Goal: Information Seeking & Learning: Understand process/instructions

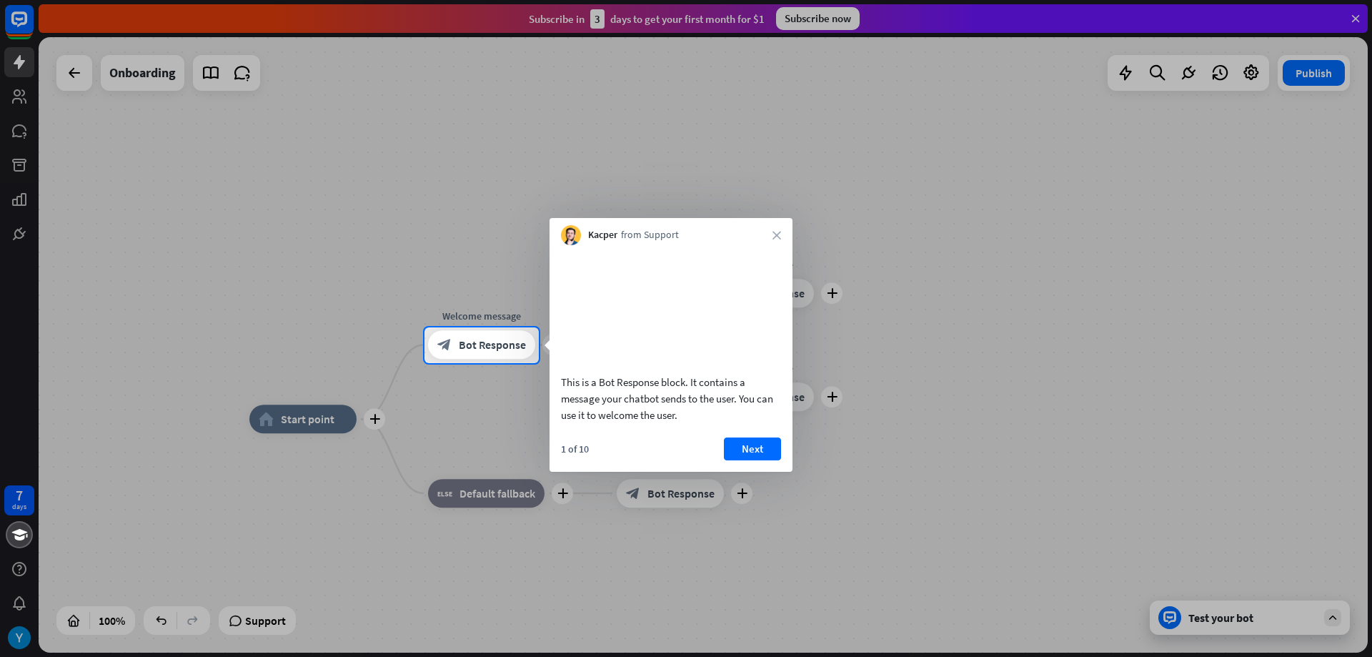
click at [772, 231] on div "Kacper from Support close" at bounding box center [671, 231] width 243 height 27
click at [771, 232] on div "Kacper from Support close" at bounding box center [671, 231] width 243 height 27
click at [745, 443] on button "Next" at bounding box center [752, 448] width 57 height 23
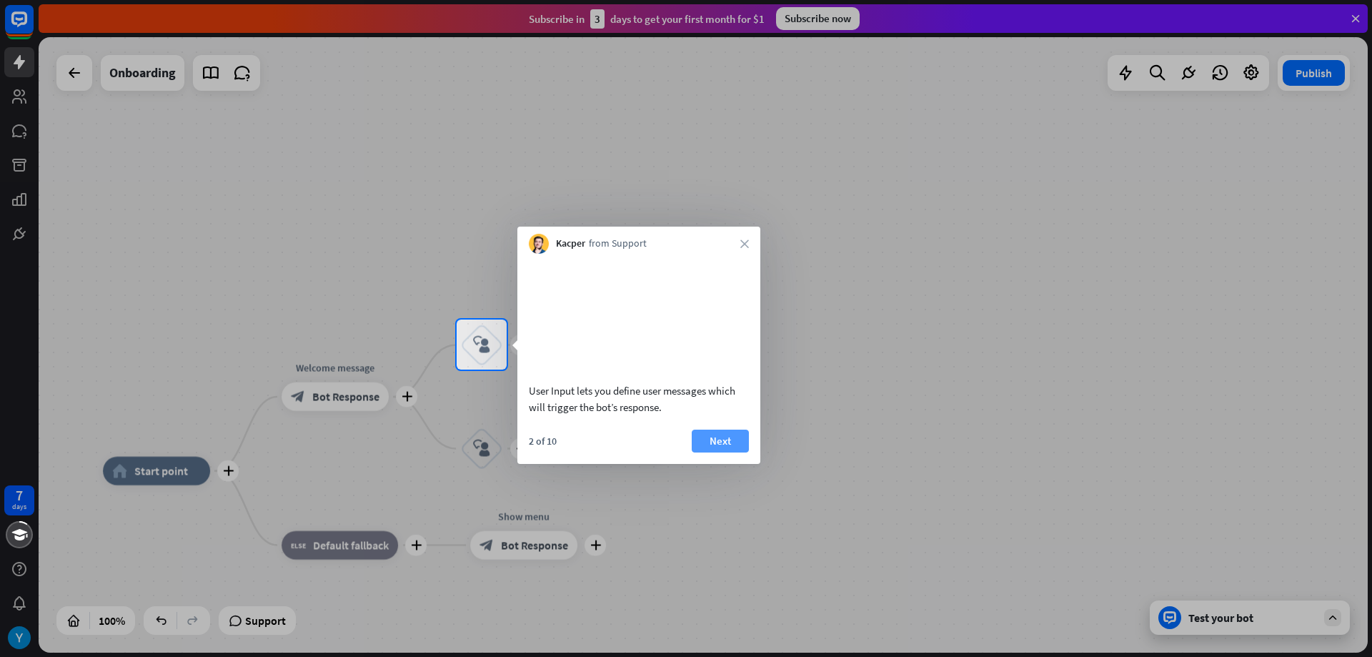
drag, startPoint x: 763, startPoint y: 434, endPoint x: 731, endPoint y: 439, distance: 32.6
click at [758, 435] on body "7 days close Product Help First steps Get started with ChatBot Help Center Foll…" at bounding box center [686, 328] width 1372 height 657
click at [721, 435] on button "Next" at bounding box center [720, 441] width 57 height 23
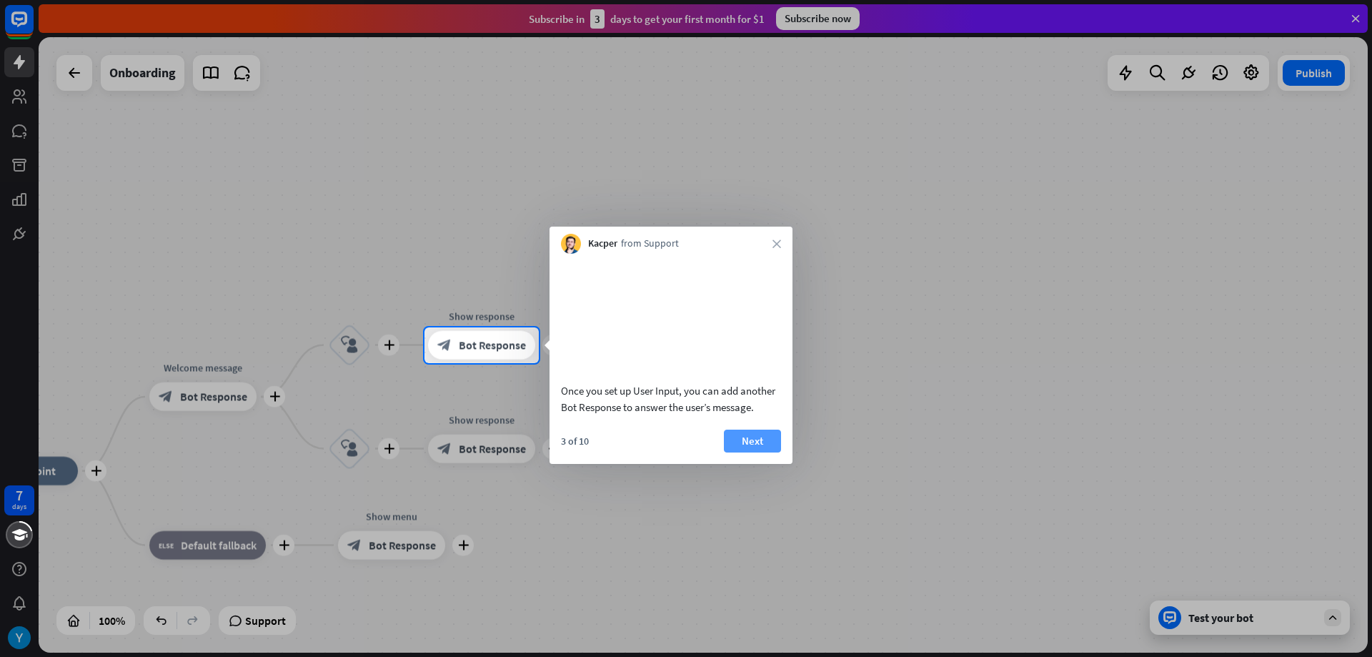
click at [761, 431] on button "Next" at bounding box center [752, 441] width 57 height 23
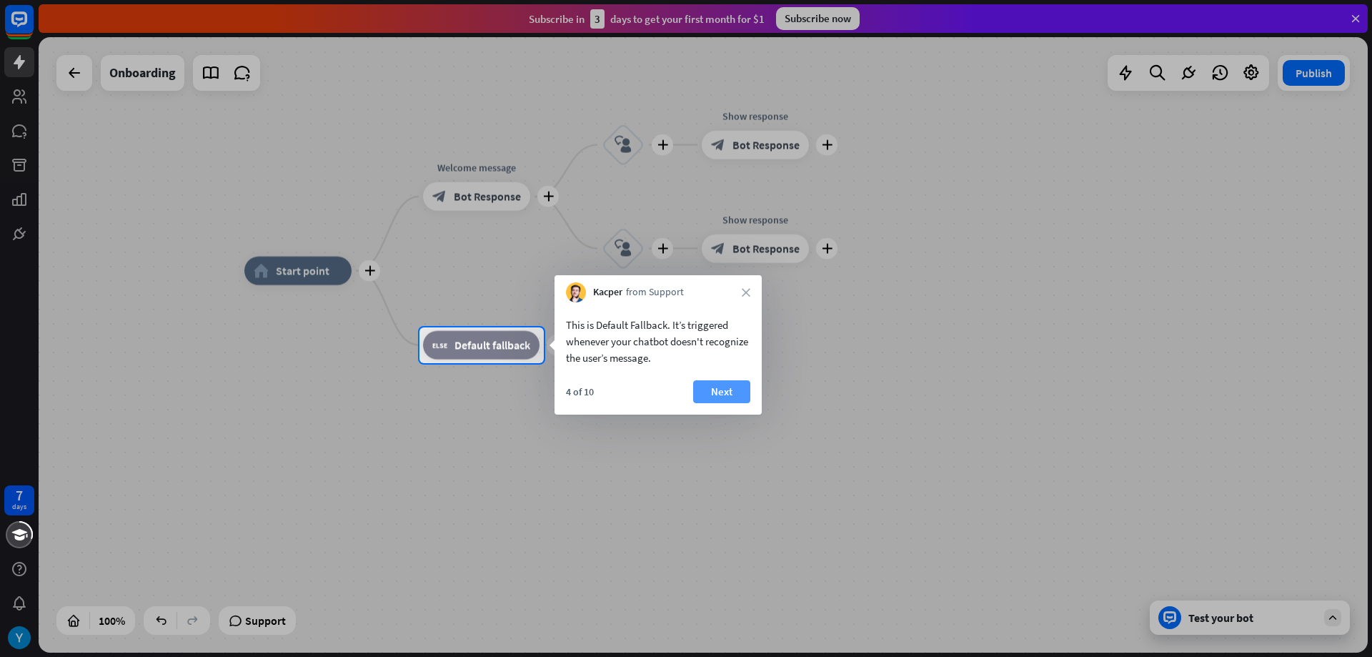
click at [723, 381] on button "Next" at bounding box center [721, 391] width 57 height 23
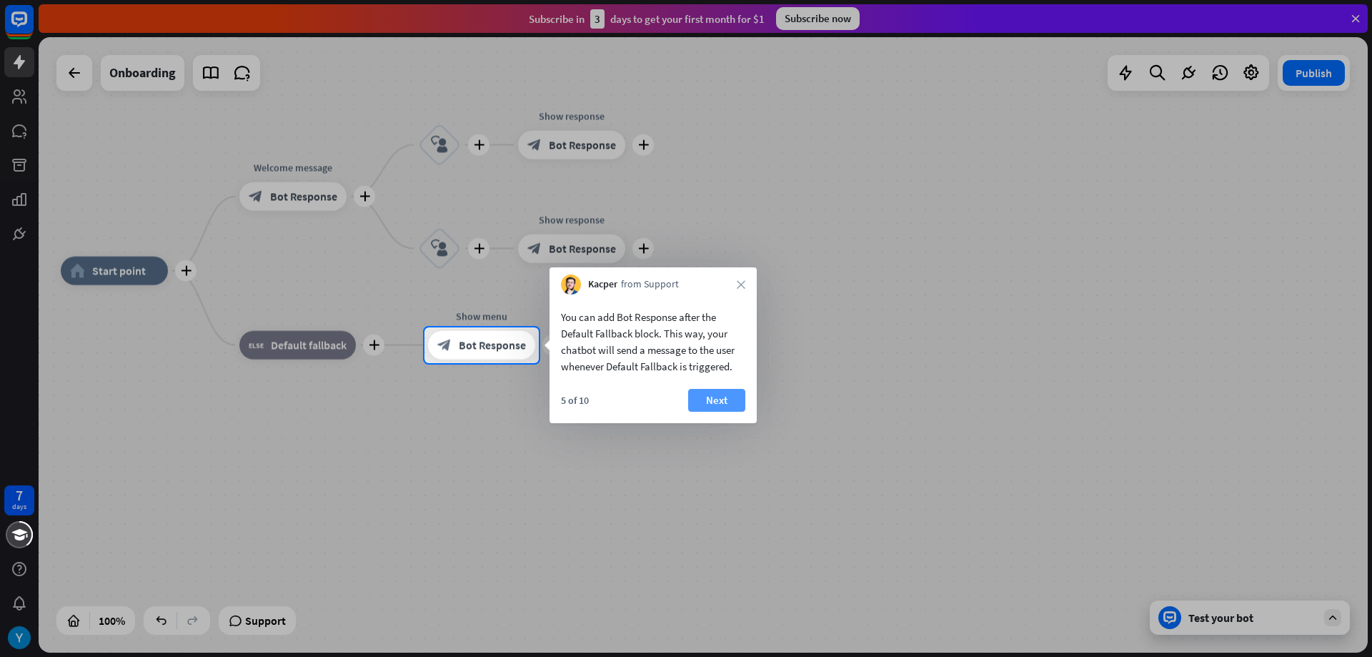
click at [716, 407] on button "Next" at bounding box center [716, 400] width 57 height 23
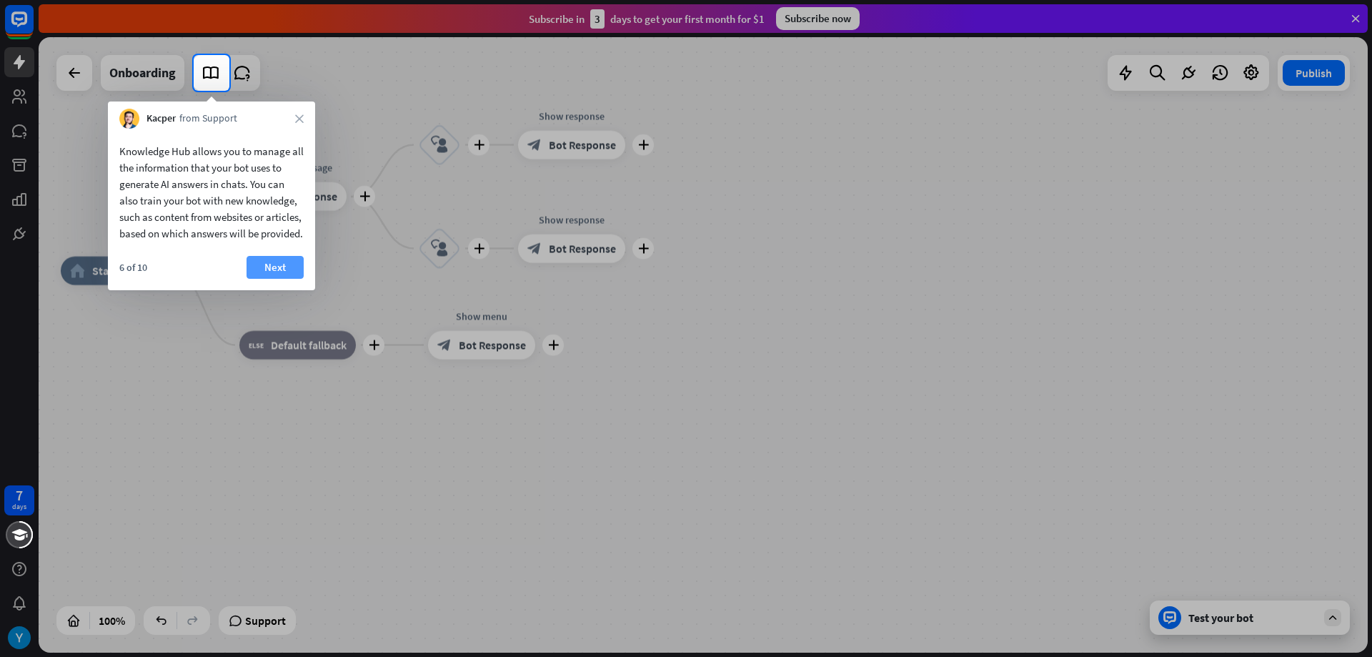
click at [278, 279] on button "Next" at bounding box center [275, 267] width 57 height 23
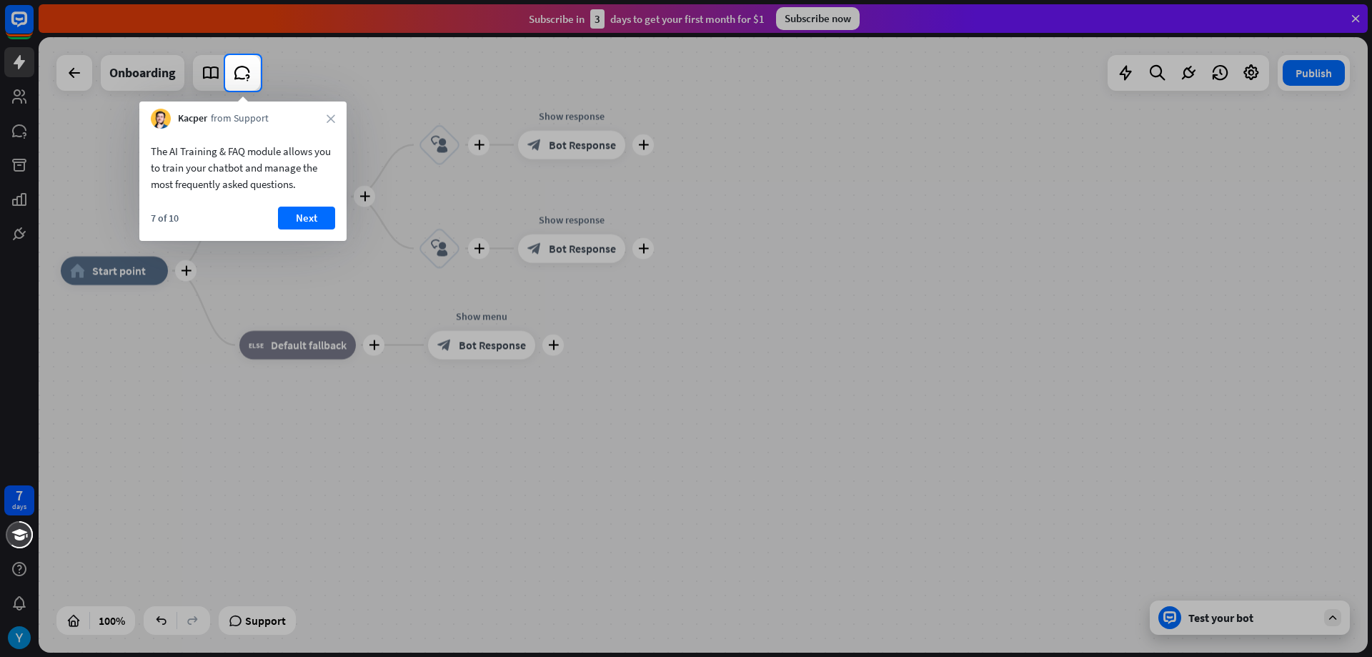
click at [295, 218] on button "Next" at bounding box center [306, 218] width 57 height 23
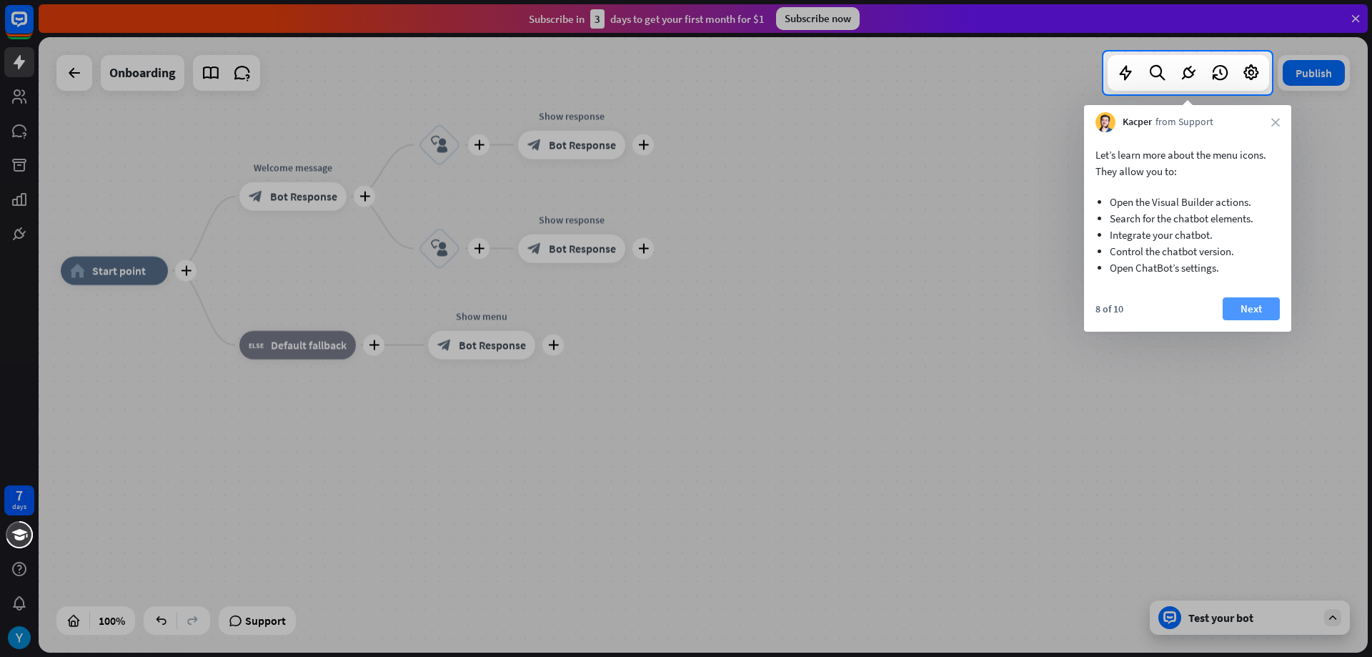
click at [1257, 302] on button "Next" at bounding box center [1251, 308] width 57 height 23
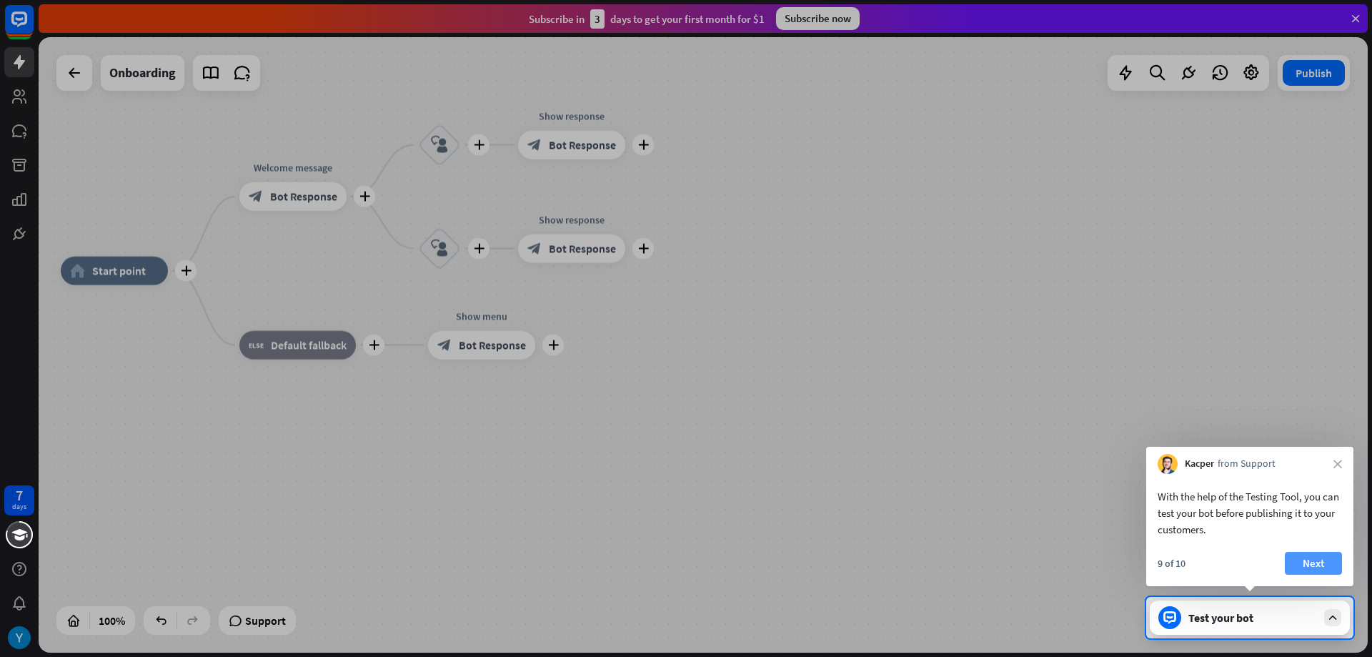
click at [1318, 561] on button "Next" at bounding box center [1313, 563] width 57 height 23
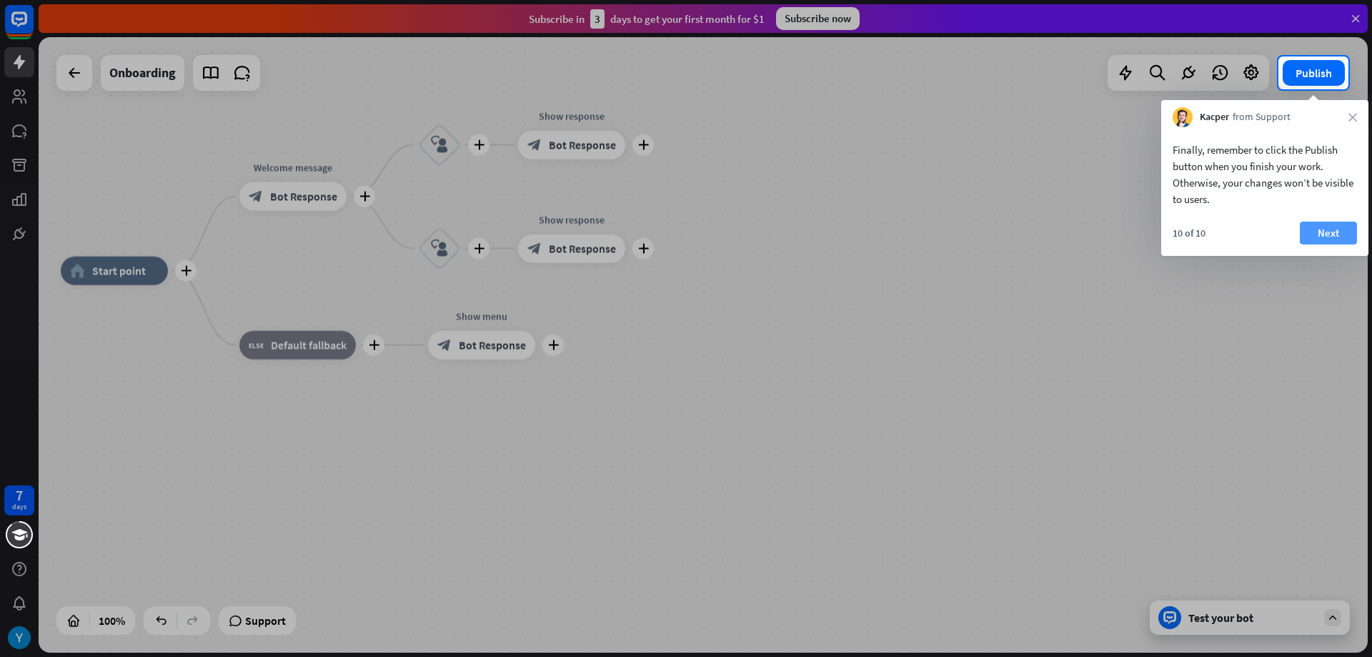
click at [1327, 228] on button "Next" at bounding box center [1328, 233] width 57 height 23
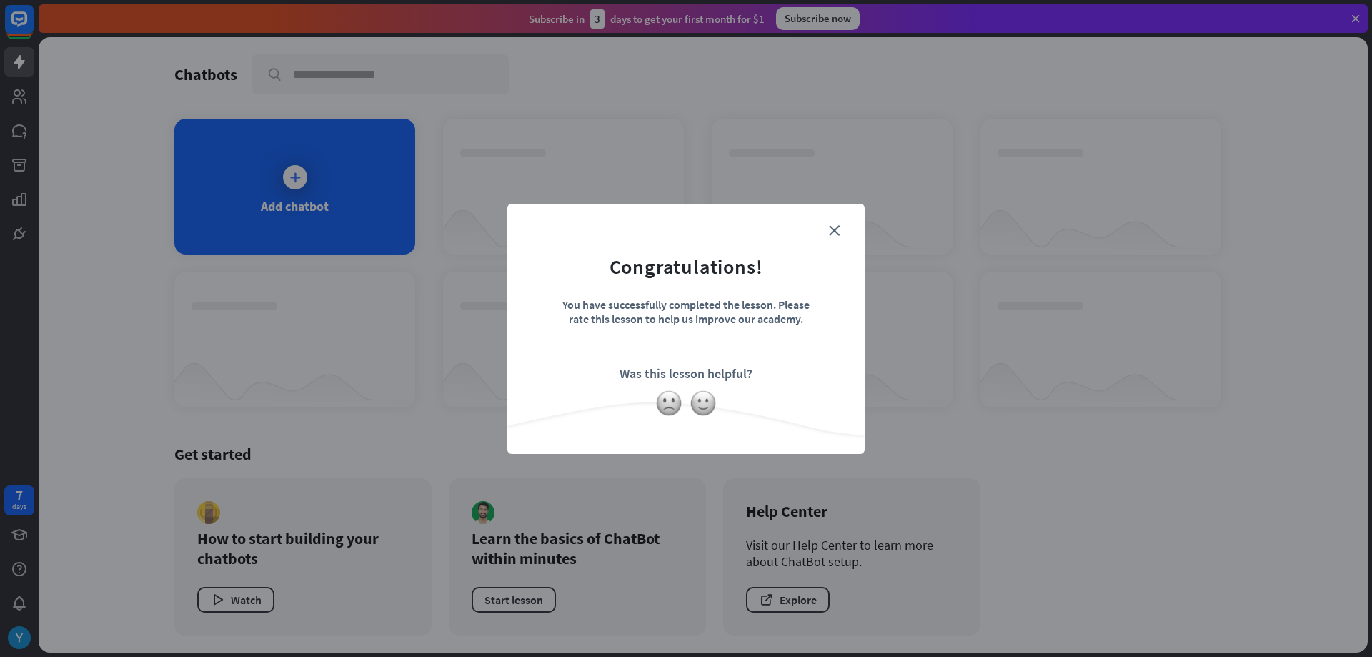
click at [853, 219] on div "close Congratulations! You have successfully completed the lesson. Please rate …" at bounding box center [685, 329] width 357 height 250
click at [838, 228] on div "close Congratulations! You have successfully completed the lesson. Please rate …" at bounding box center [685, 329] width 357 height 250
click at [837, 229] on icon "close" at bounding box center [834, 230] width 11 height 11
